Goal: Task Accomplishment & Management: Manage account settings

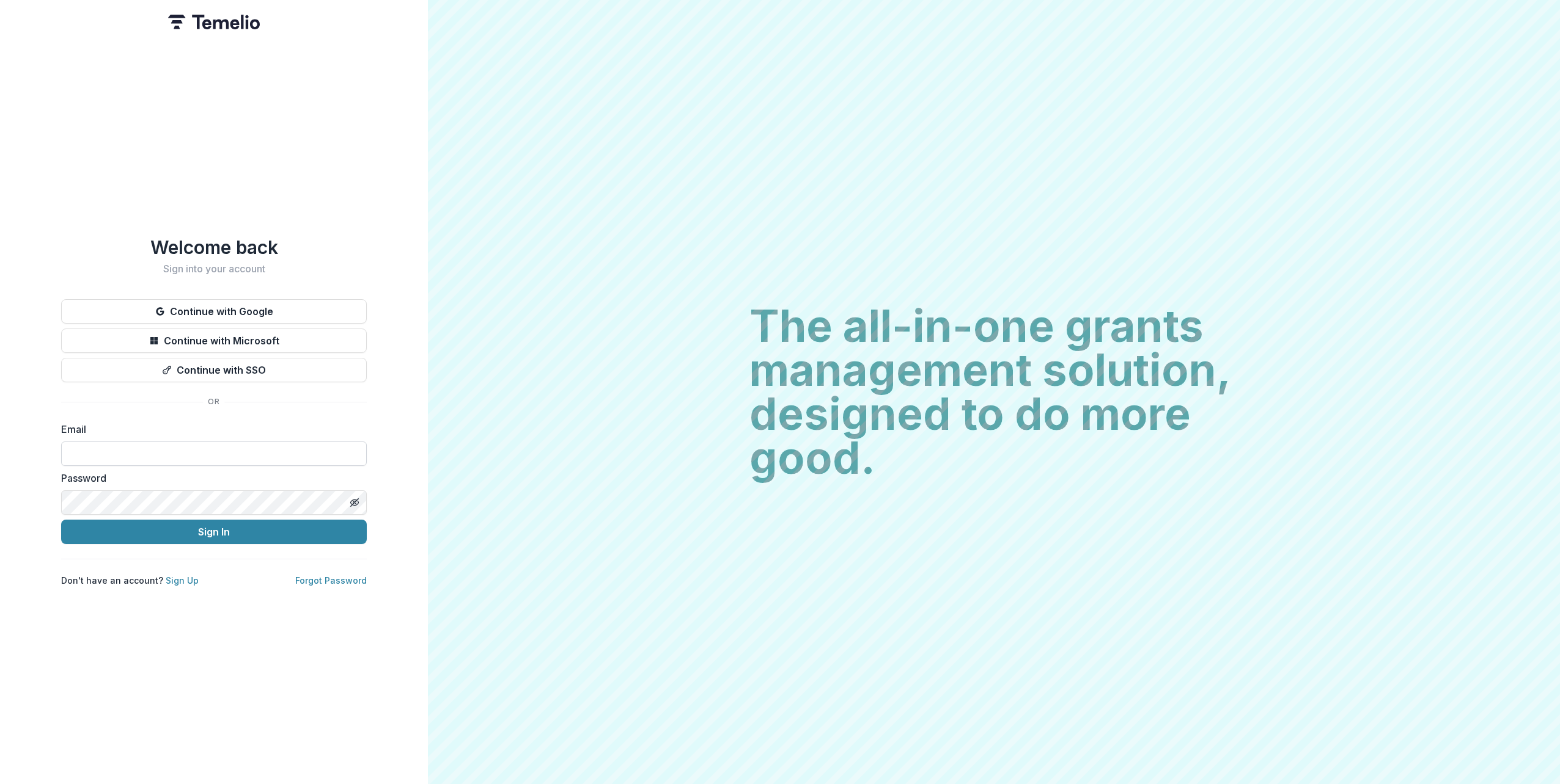
click at [163, 449] on input at bounding box center [214, 453] width 305 height 24
type input "**********"
click at [61, 519] on button "Sign In" at bounding box center [214, 531] width 305 height 24
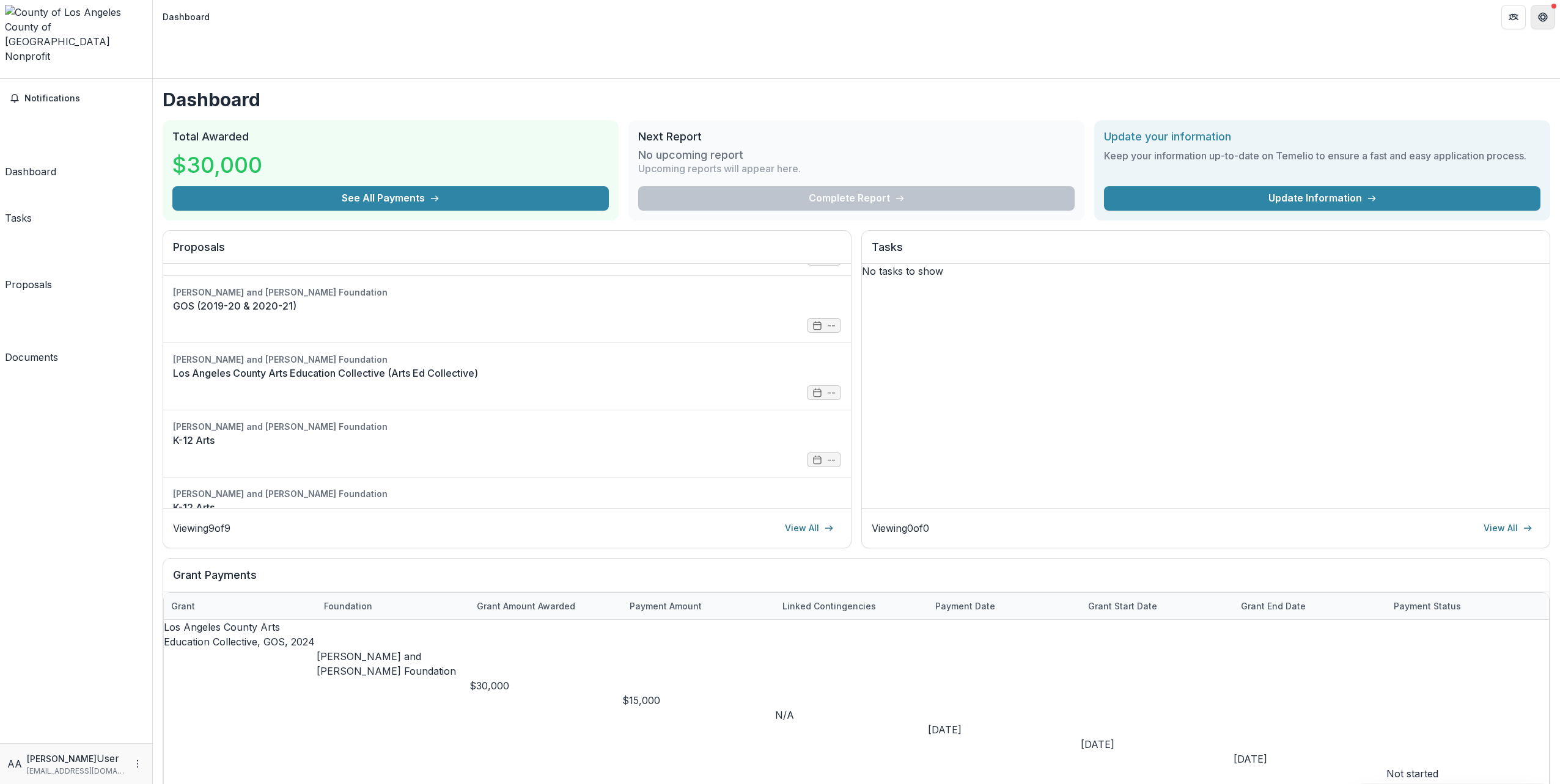
click at [1548, 16] on button "Get Help" at bounding box center [1542, 17] width 24 height 24
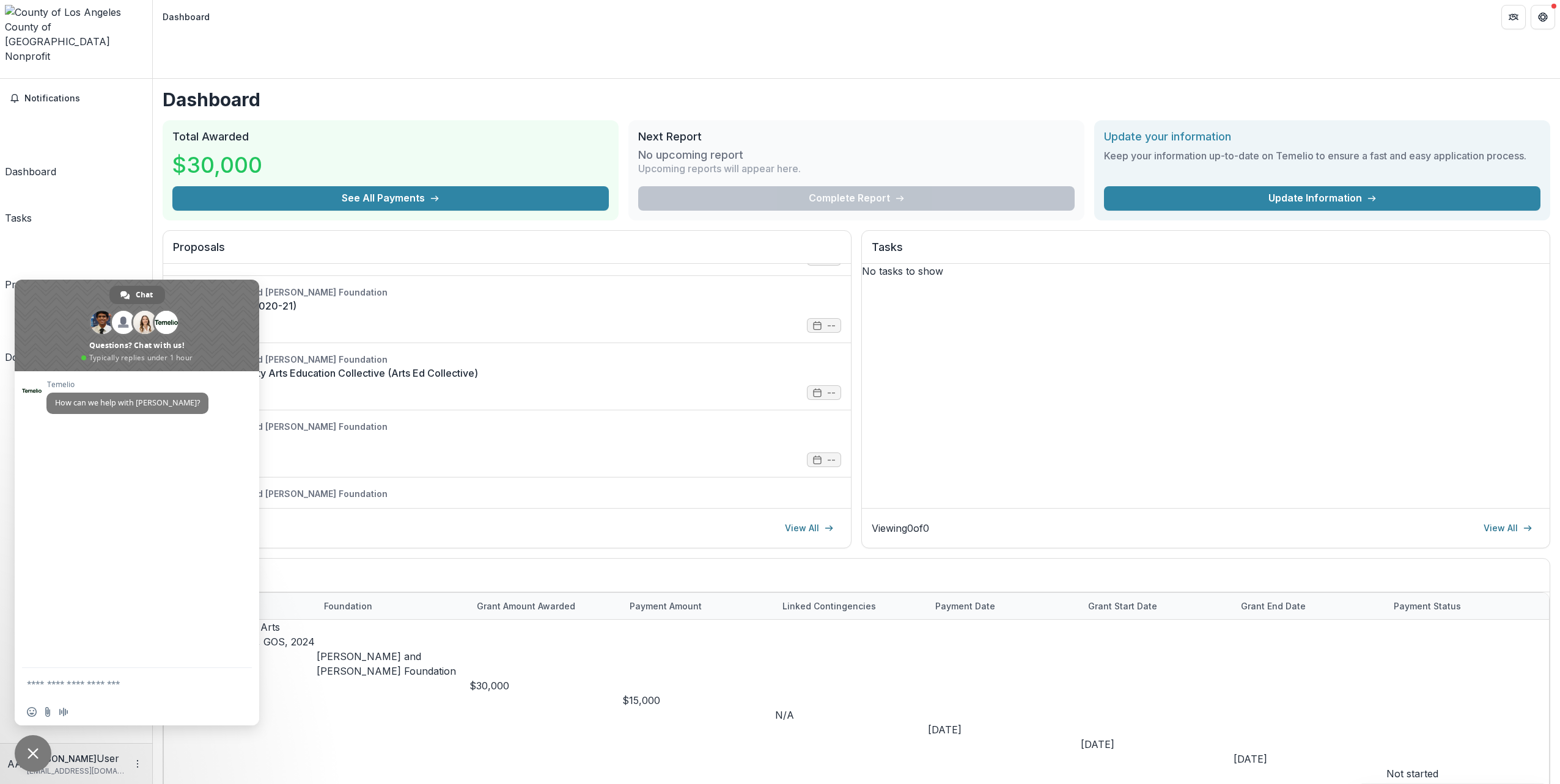
click at [37, 756] on span "Close chat" at bounding box center [33, 754] width 11 height 11
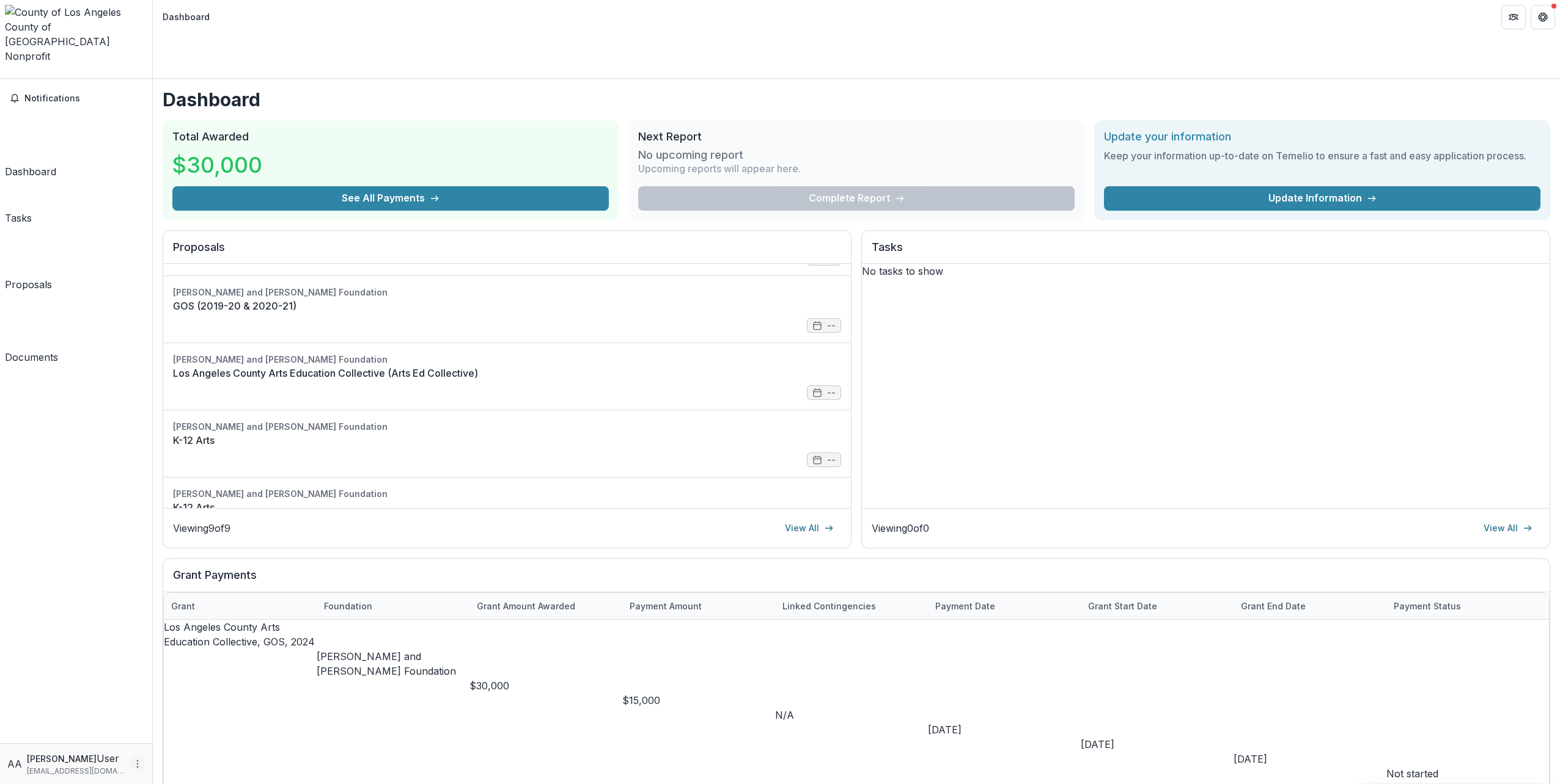
click at [141, 765] on icon "More" at bounding box center [137, 764] width 10 height 10
click at [163, 764] on icon "button" at bounding box center [165, 759] width 10 height 10
